Goal: Task Accomplishment & Management: Manage account settings

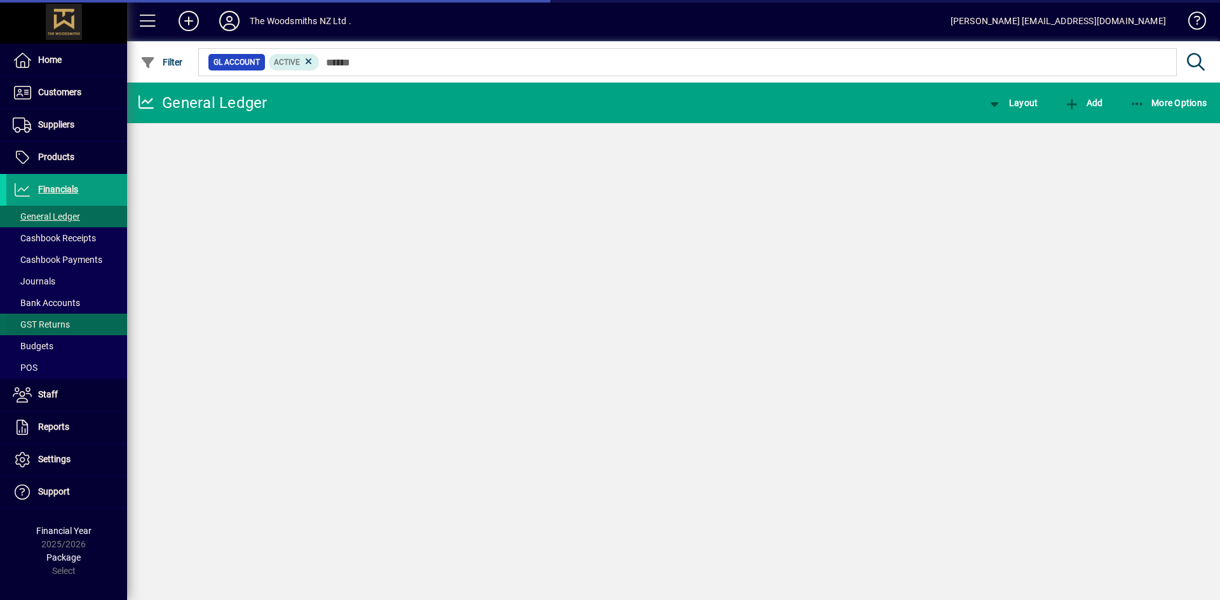
click at [70, 329] on span at bounding box center [66, 324] width 121 height 30
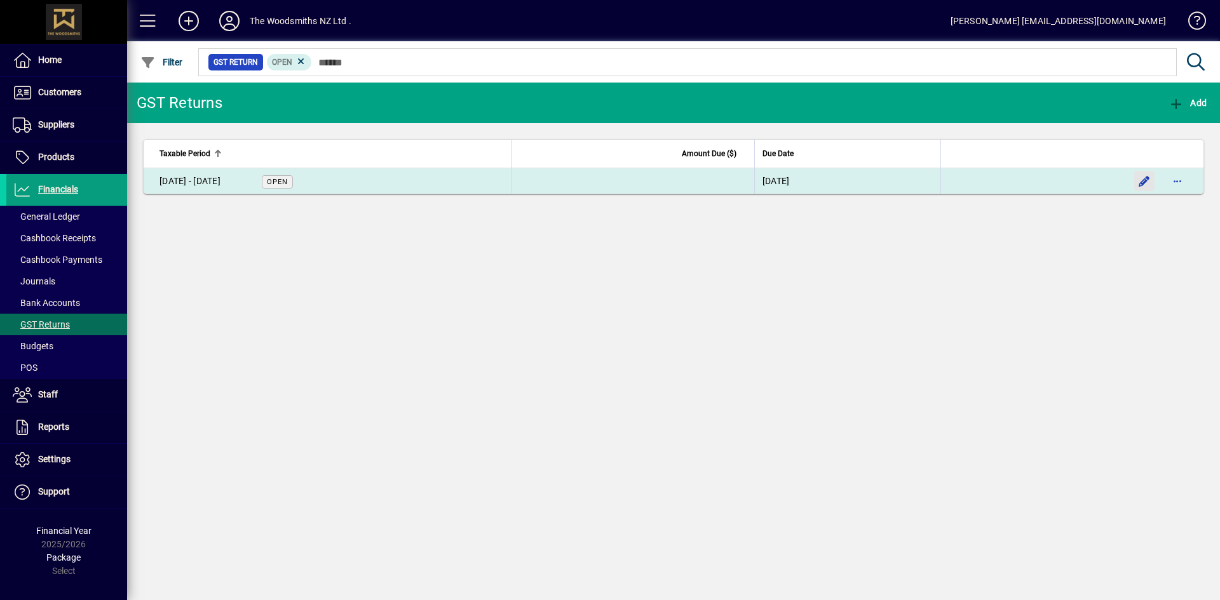
click at [1150, 184] on span "button" at bounding box center [1144, 181] width 30 height 30
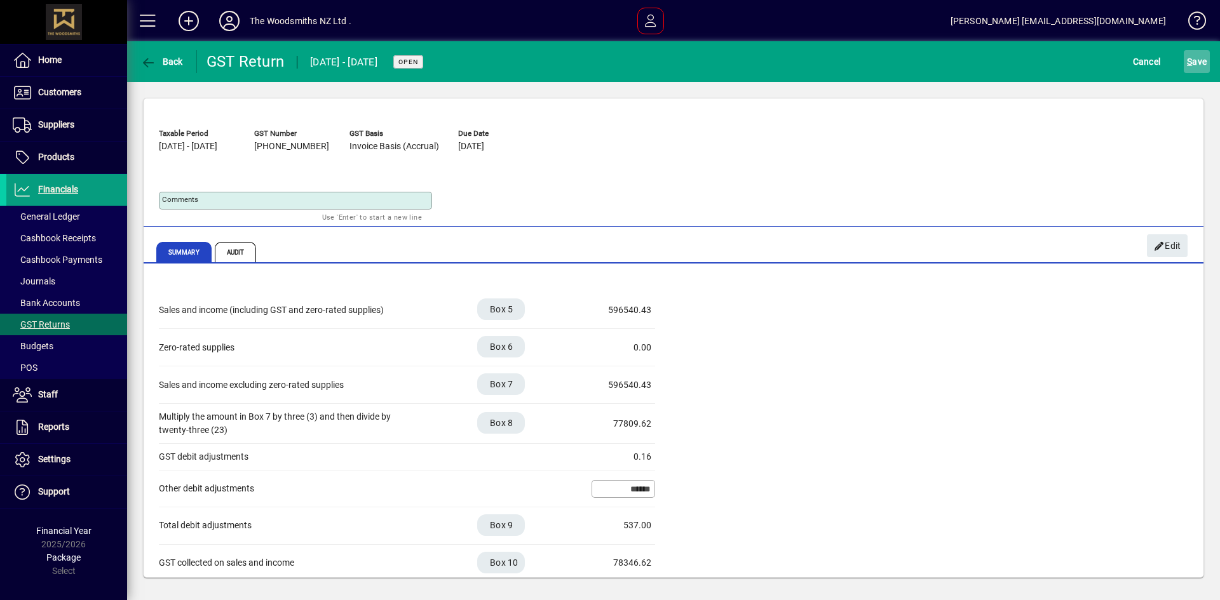
click at [1202, 64] on span "S ave" at bounding box center [1197, 61] width 20 height 20
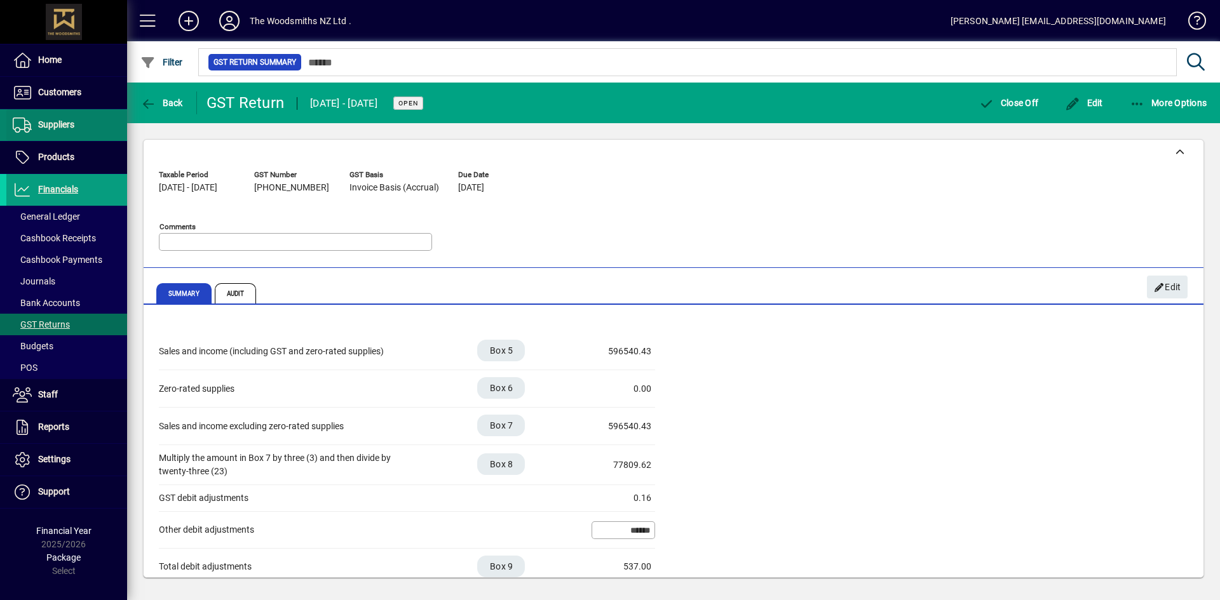
click at [38, 114] on span at bounding box center [66, 125] width 121 height 30
